Goal: Browse casually: Explore the website without a specific task or goal

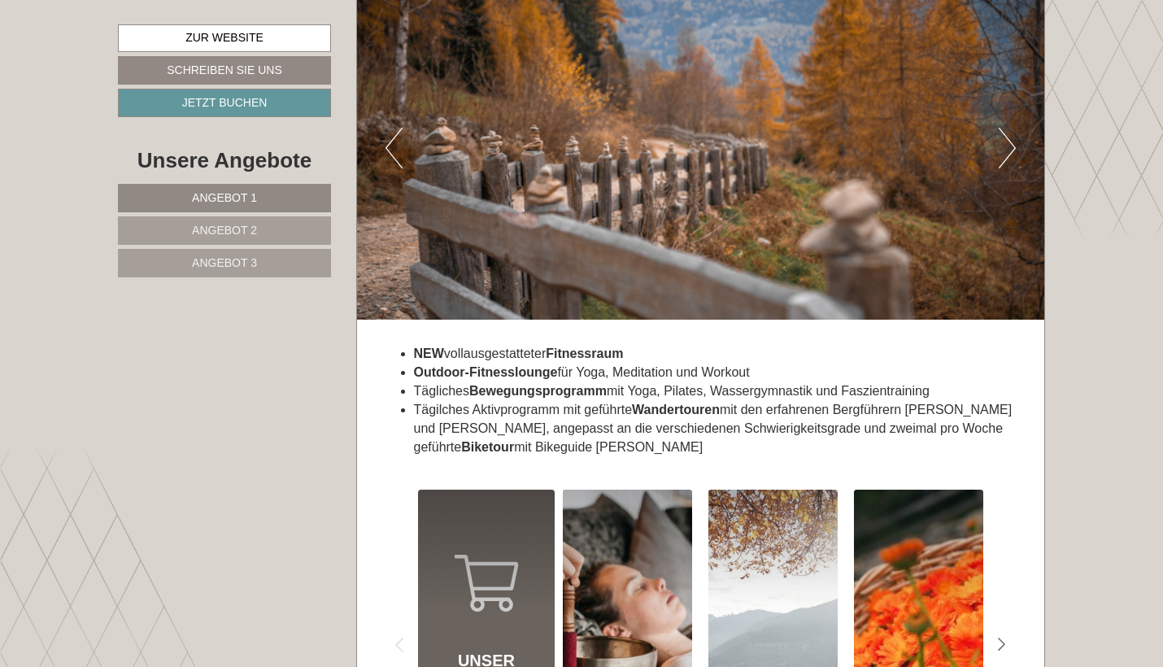
scroll to position [7284, 0]
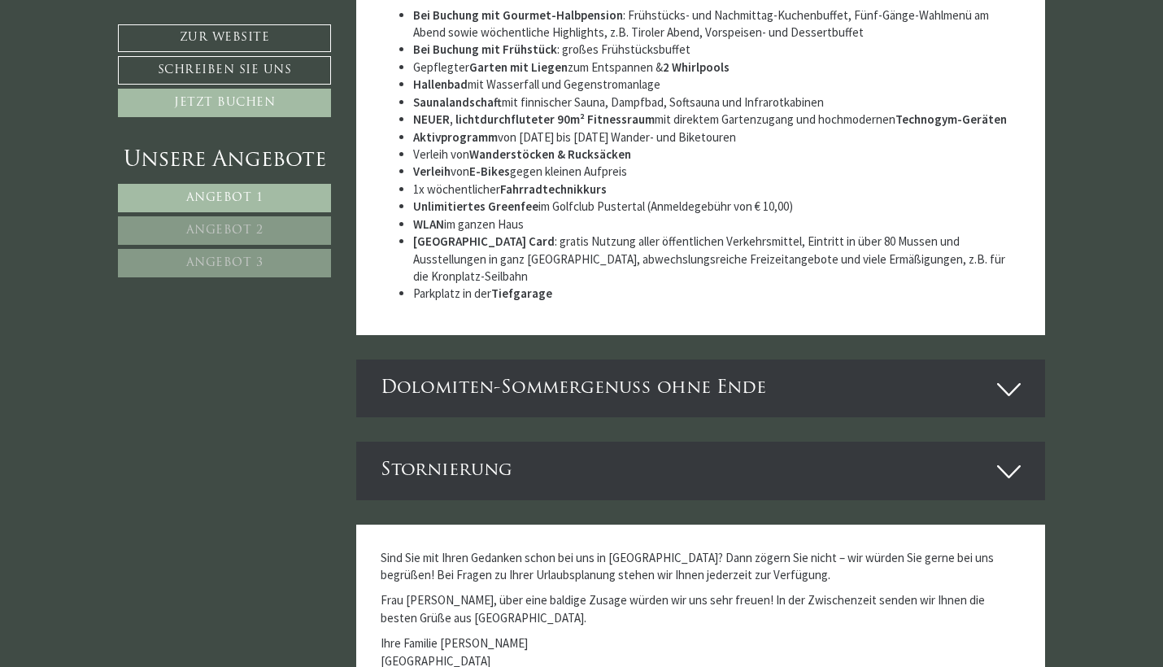
scroll to position [5701, 0]
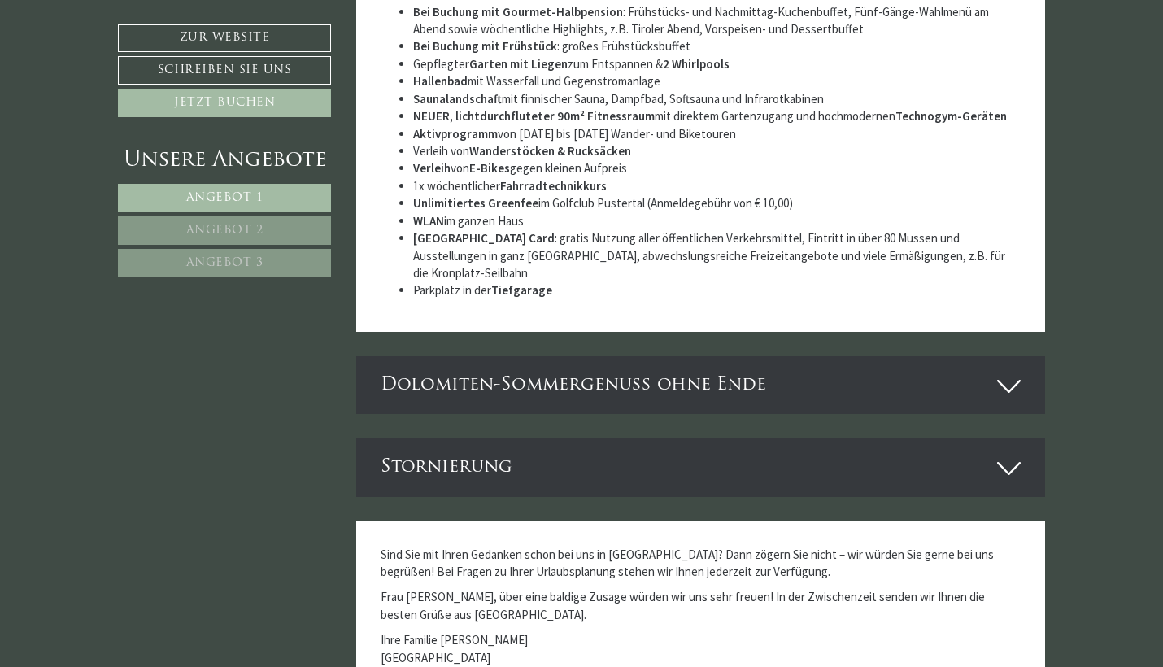
click at [411, 356] on div "Dolomiten-Sommergenuss ohne Ende" at bounding box center [701, 385] width 690 height 58
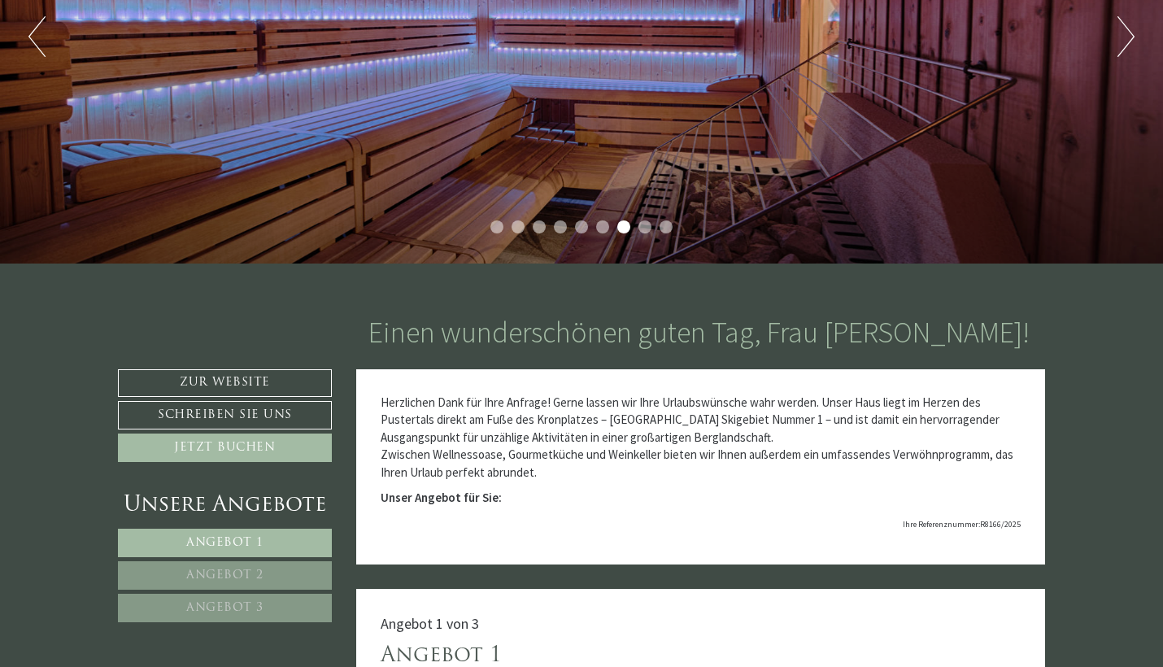
scroll to position [18, 0]
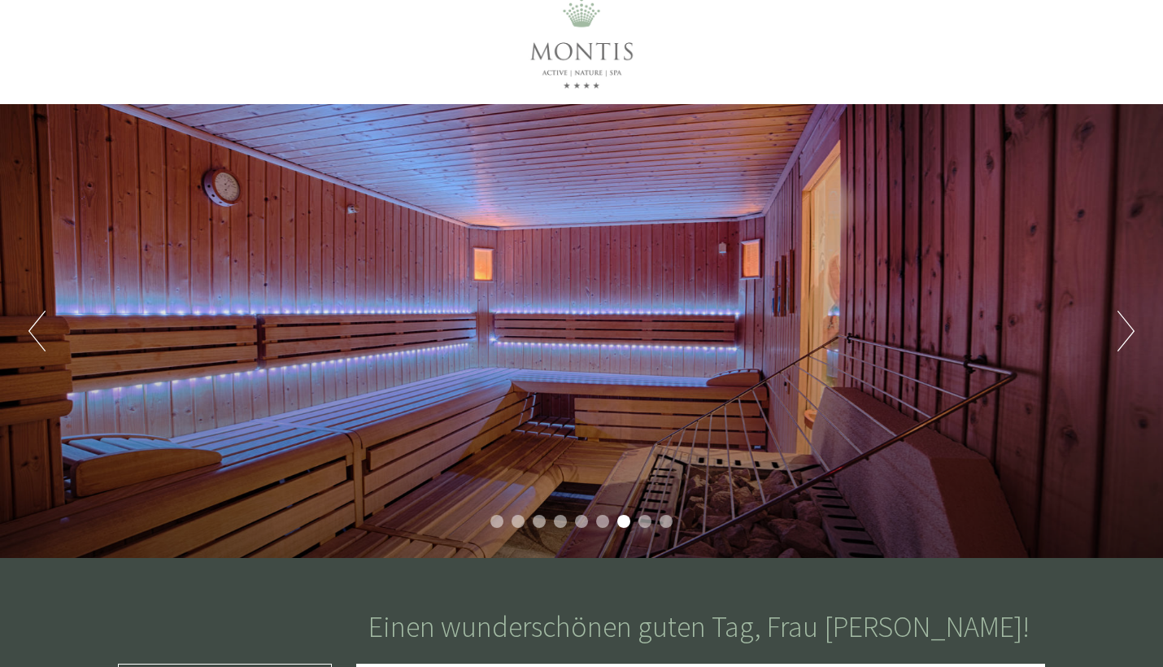
click at [1123, 324] on button "Next" at bounding box center [1125, 331] width 17 height 41
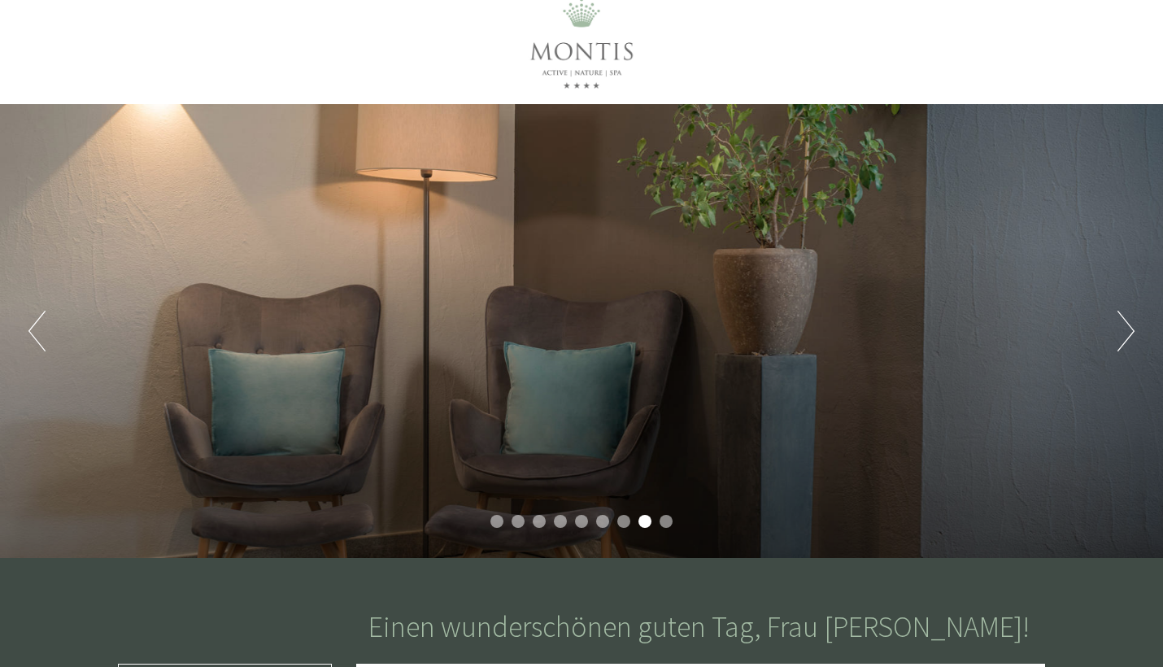
click at [1123, 324] on button "Next" at bounding box center [1125, 331] width 17 height 41
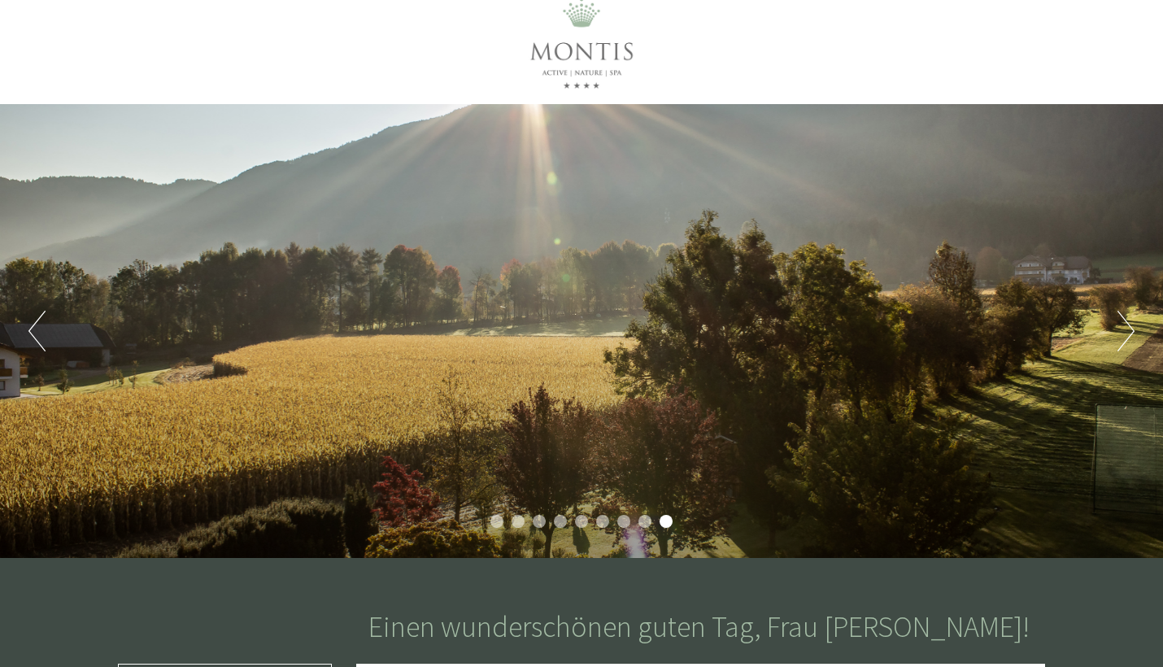
click at [1123, 324] on button "Next" at bounding box center [1125, 331] width 17 height 41
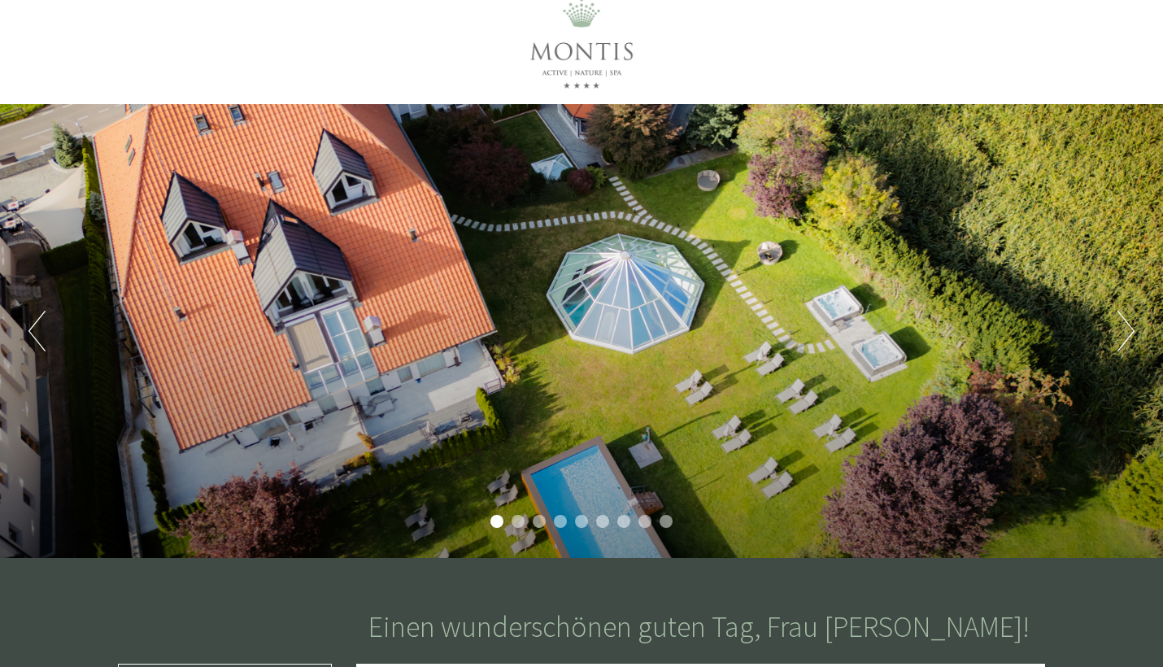
click at [1123, 324] on button "Next" at bounding box center [1125, 331] width 17 height 41
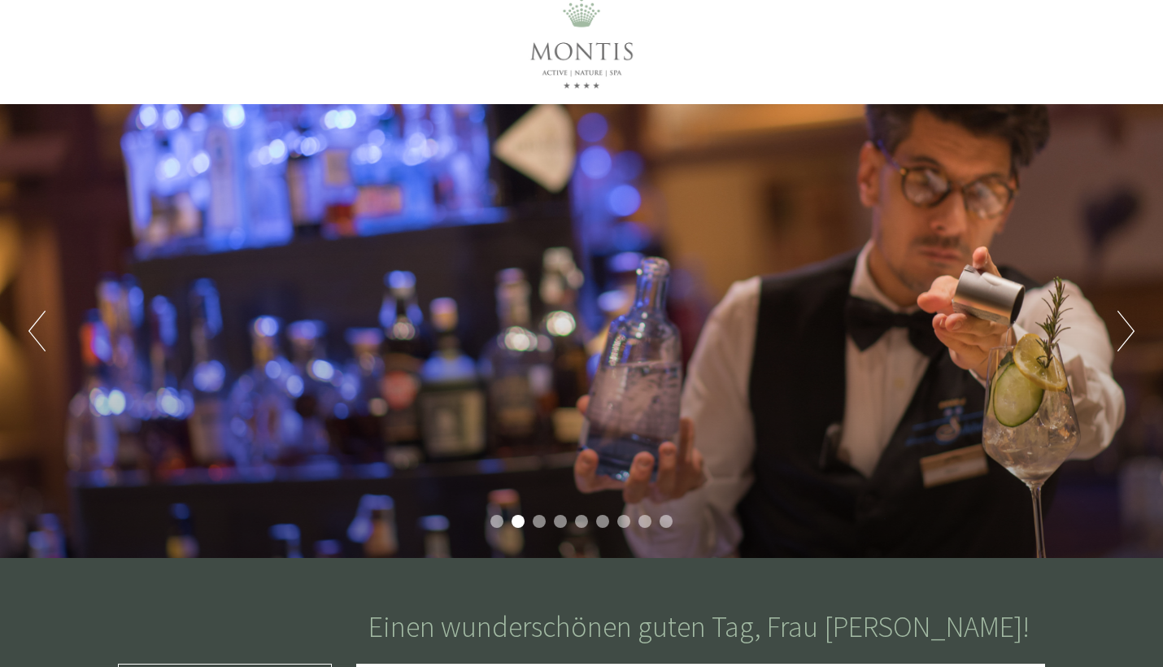
click at [1123, 324] on button "Next" at bounding box center [1125, 331] width 17 height 41
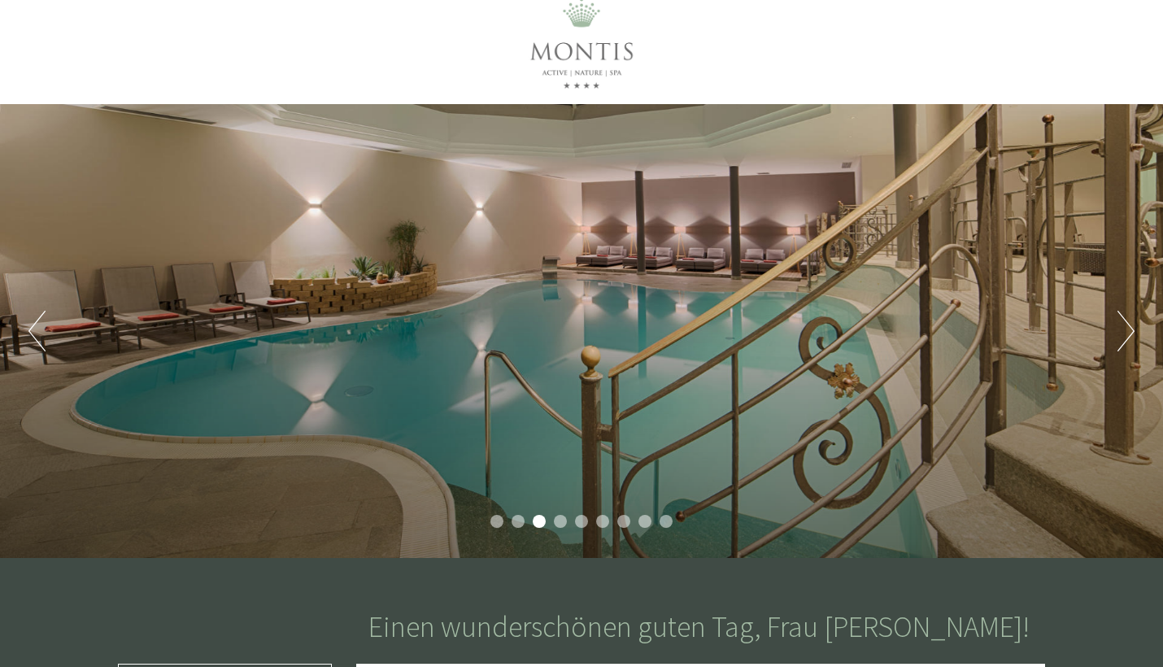
click at [1123, 324] on button "Next" at bounding box center [1125, 331] width 17 height 41
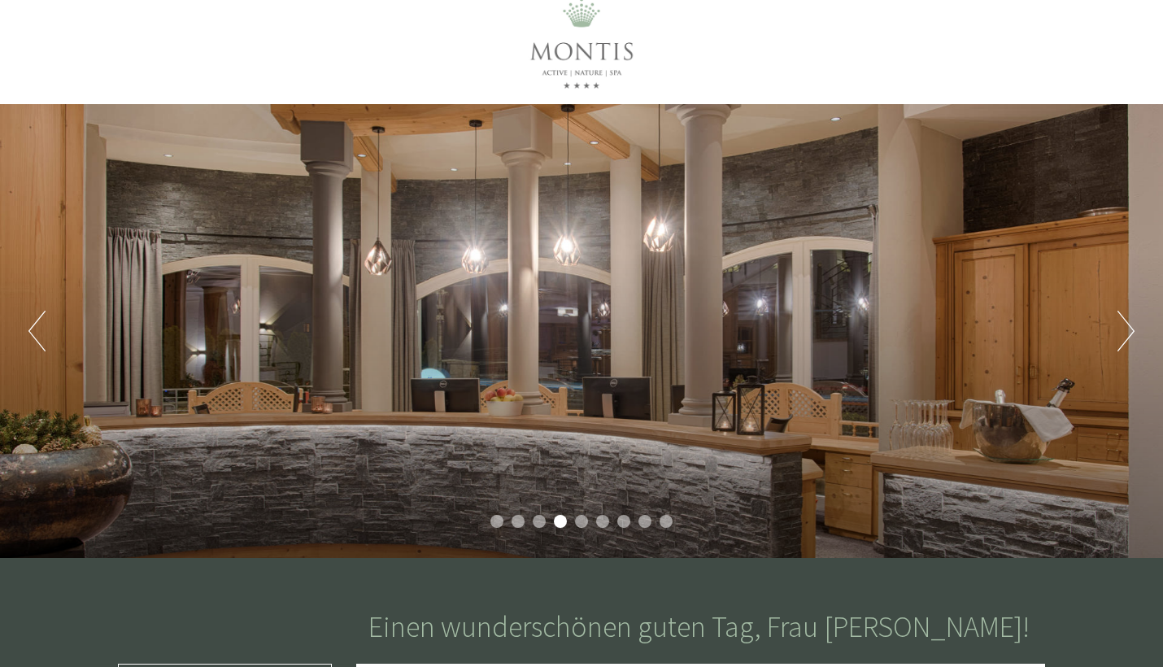
click at [1123, 324] on button "Next" at bounding box center [1125, 331] width 17 height 41
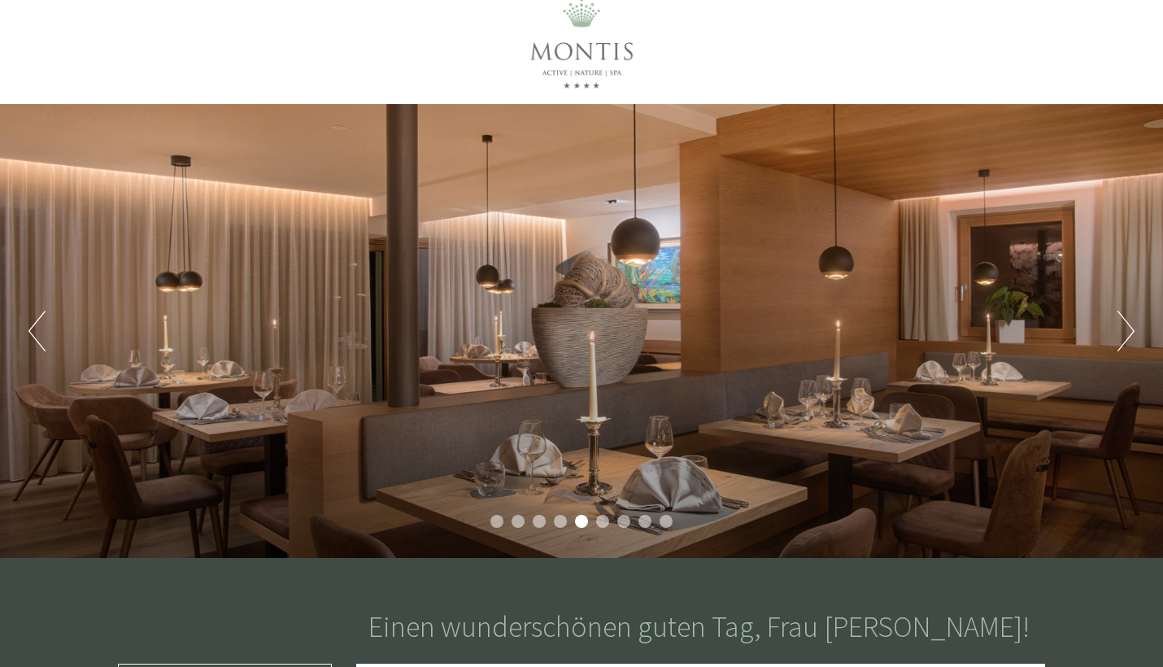
click at [1123, 324] on button "Next" at bounding box center [1125, 331] width 17 height 41
